Goal: Task Accomplishment & Management: Manage account settings

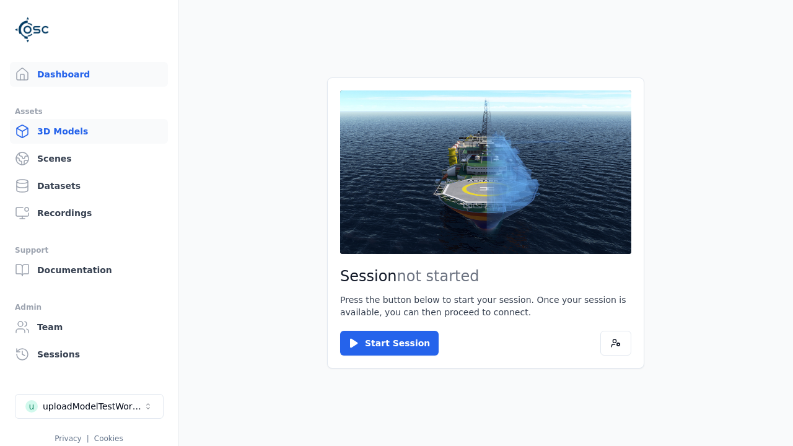
click at [89, 131] on link "3D Models" at bounding box center [89, 131] width 158 height 25
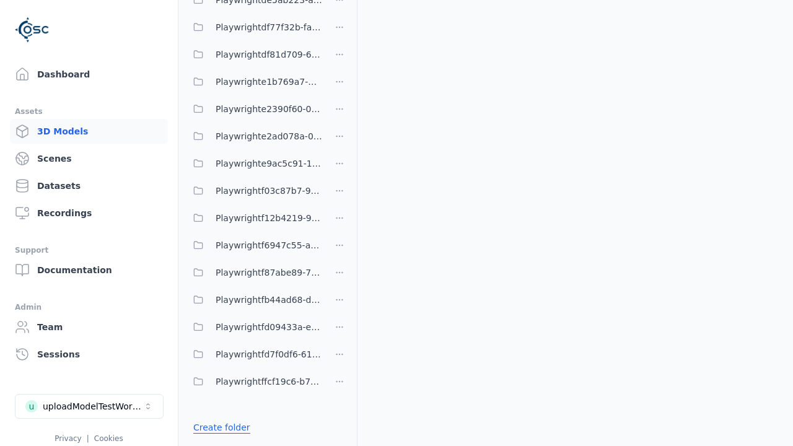
click at [221, 428] on link "Create folder" at bounding box center [221, 427] width 57 height 12
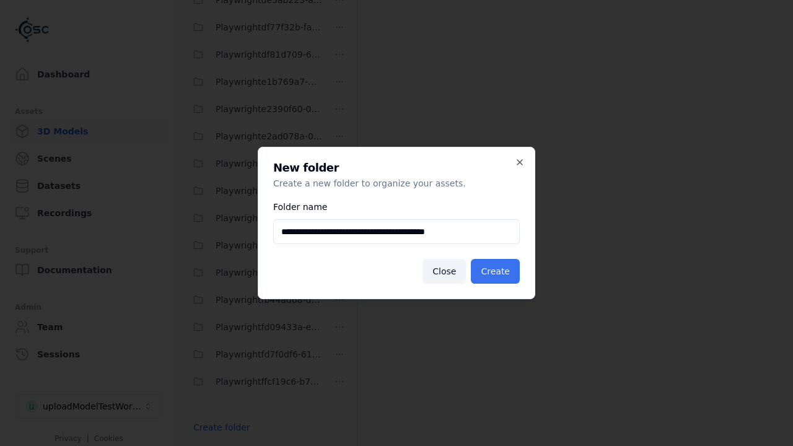
type input "**********"
click at [495, 271] on button "Create" at bounding box center [495, 271] width 49 height 25
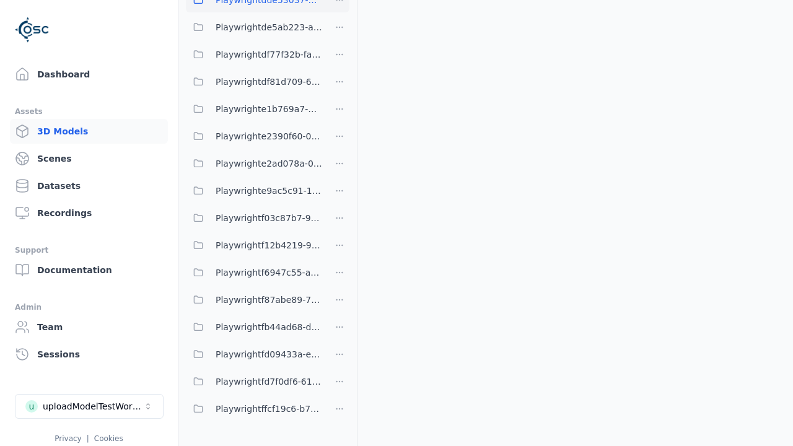
click at [254, 7] on span "Playwrightdde53037-6927-4870-9666-ad9d9999982a" at bounding box center [269, 0] width 107 height 15
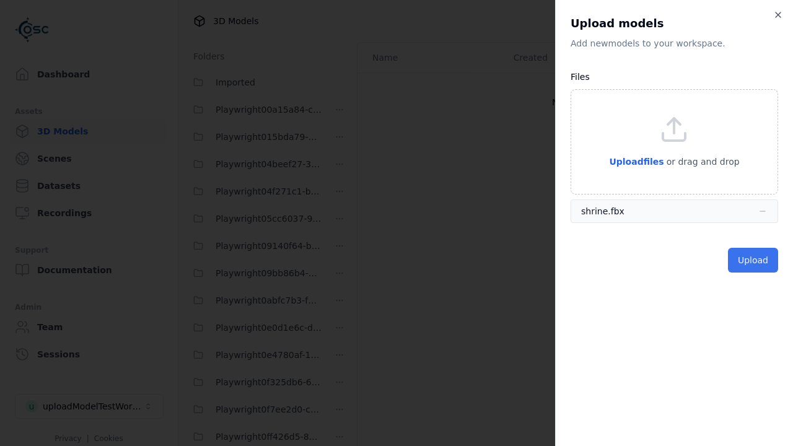
click at [753, 260] on button "Upload" at bounding box center [753, 260] width 50 height 25
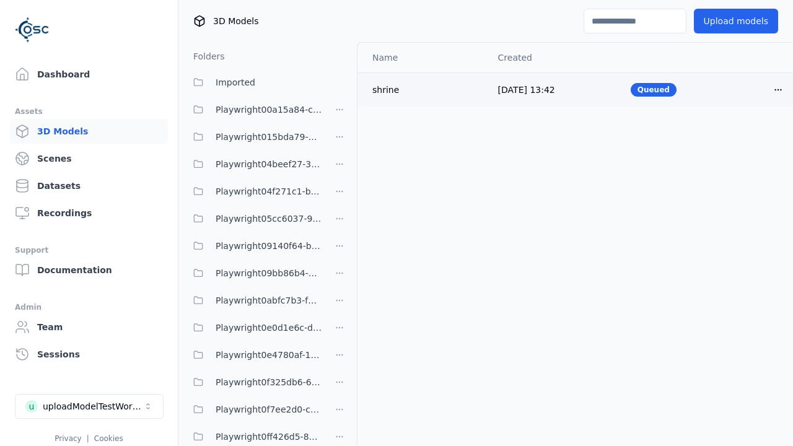
click at [779, 89] on html "Support Dashboard Assets 3D Models Scenes Datasets Recordings Support Documenta…" at bounding box center [396, 223] width 793 height 446
click at [751, 138] on div "Delete" at bounding box center [751, 138] width 73 height 20
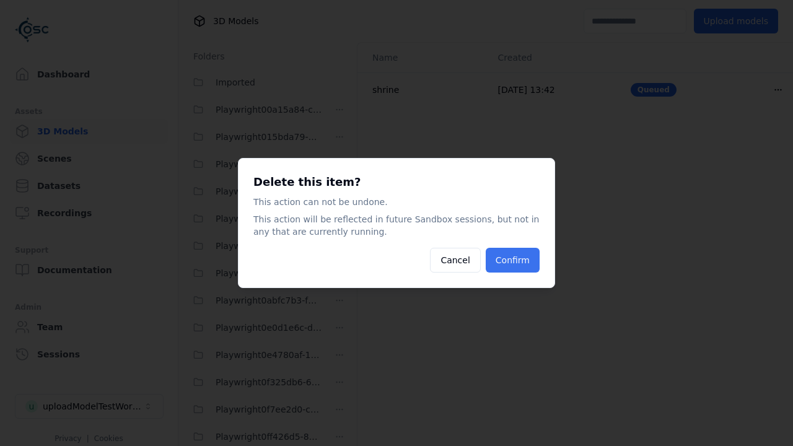
click at [513, 260] on button "Confirm" at bounding box center [513, 260] width 54 height 25
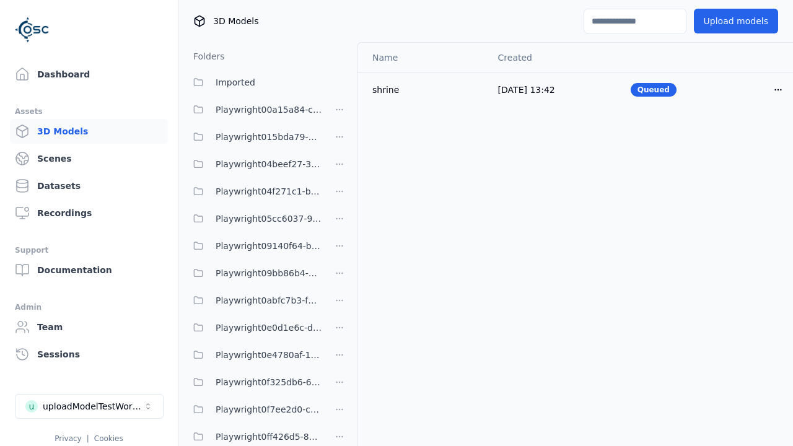
click at [340, 223] on html "Support Dashboard Assets 3D Models Scenes Datasets Recordings Support Documenta…" at bounding box center [396, 223] width 793 height 446
